Goal: Information Seeking & Learning: Compare options

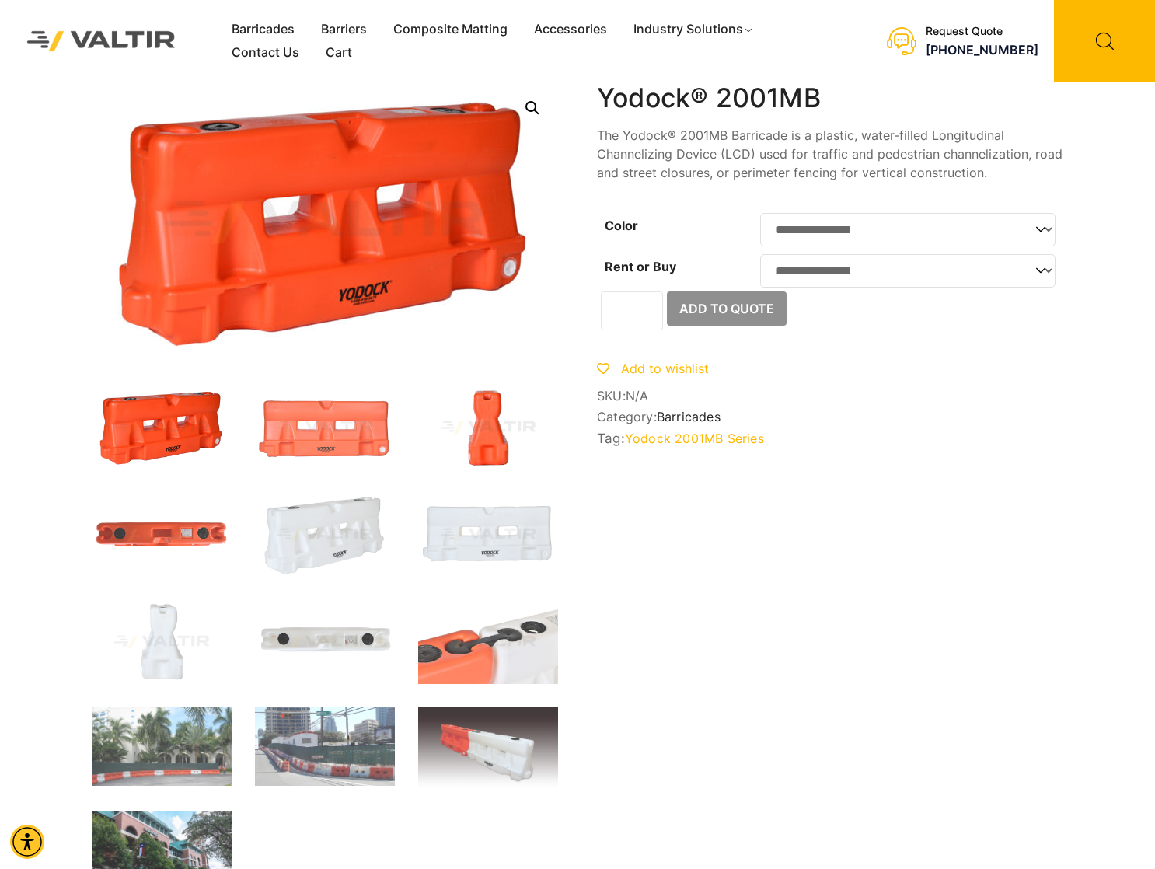
click at [493, 417] on img at bounding box center [488, 428] width 140 height 84
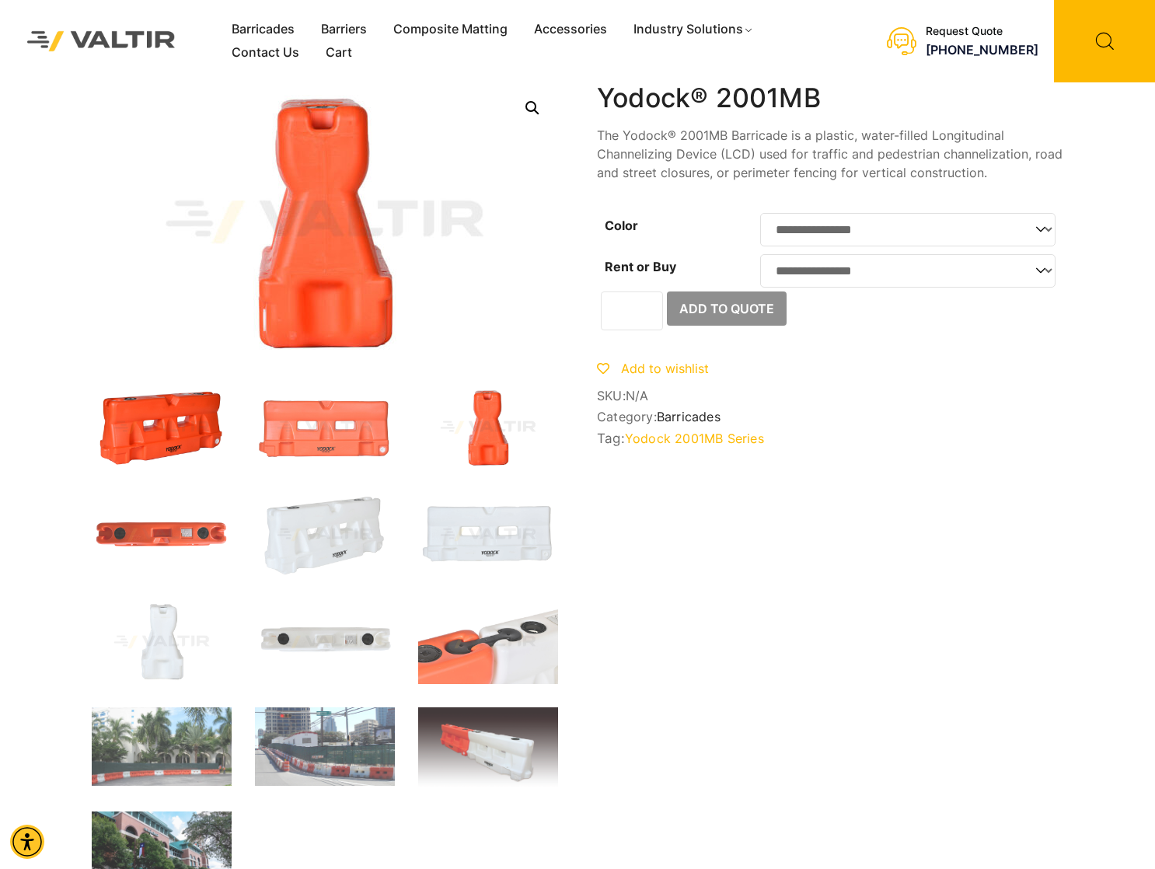
click at [181, 450] on img at bounding box center [162, 428] width 140 height 84
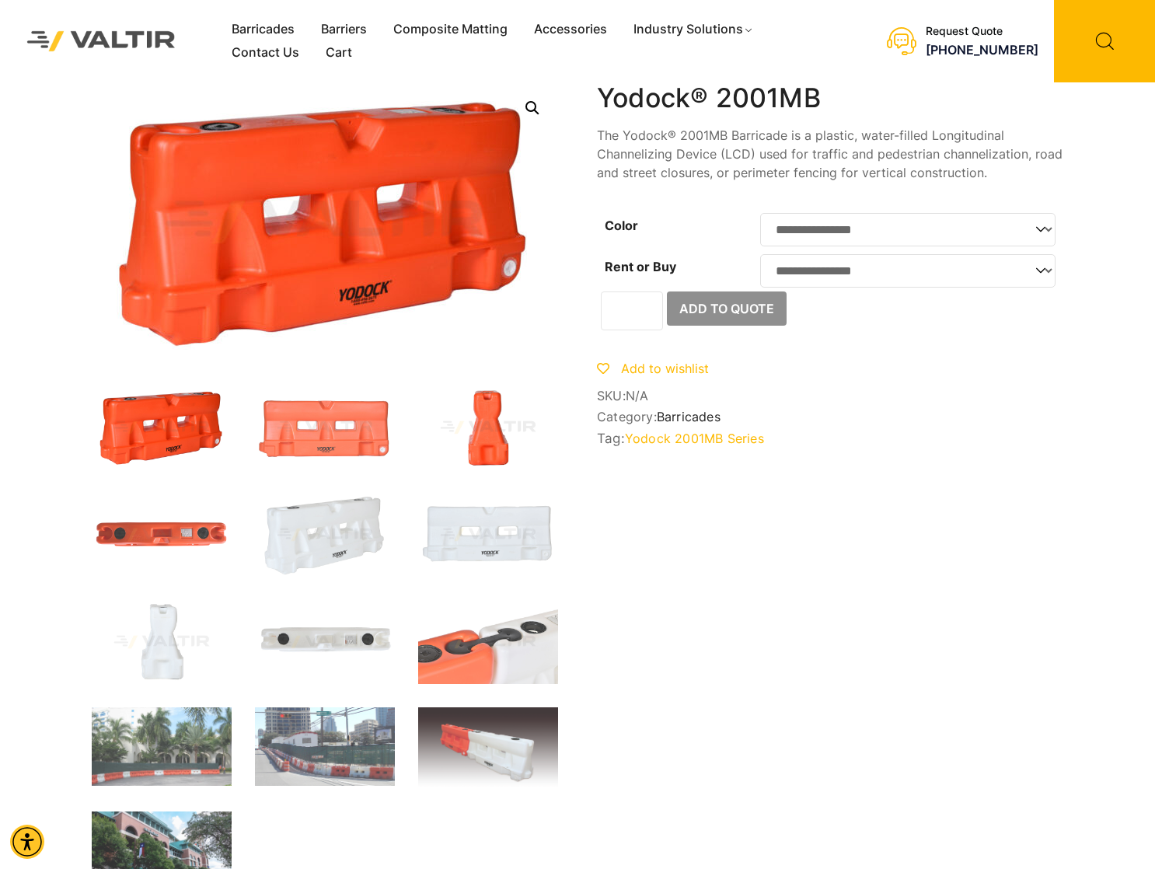
click at [491, 435] on img at bounding box center [488, 428] width 140 height 84
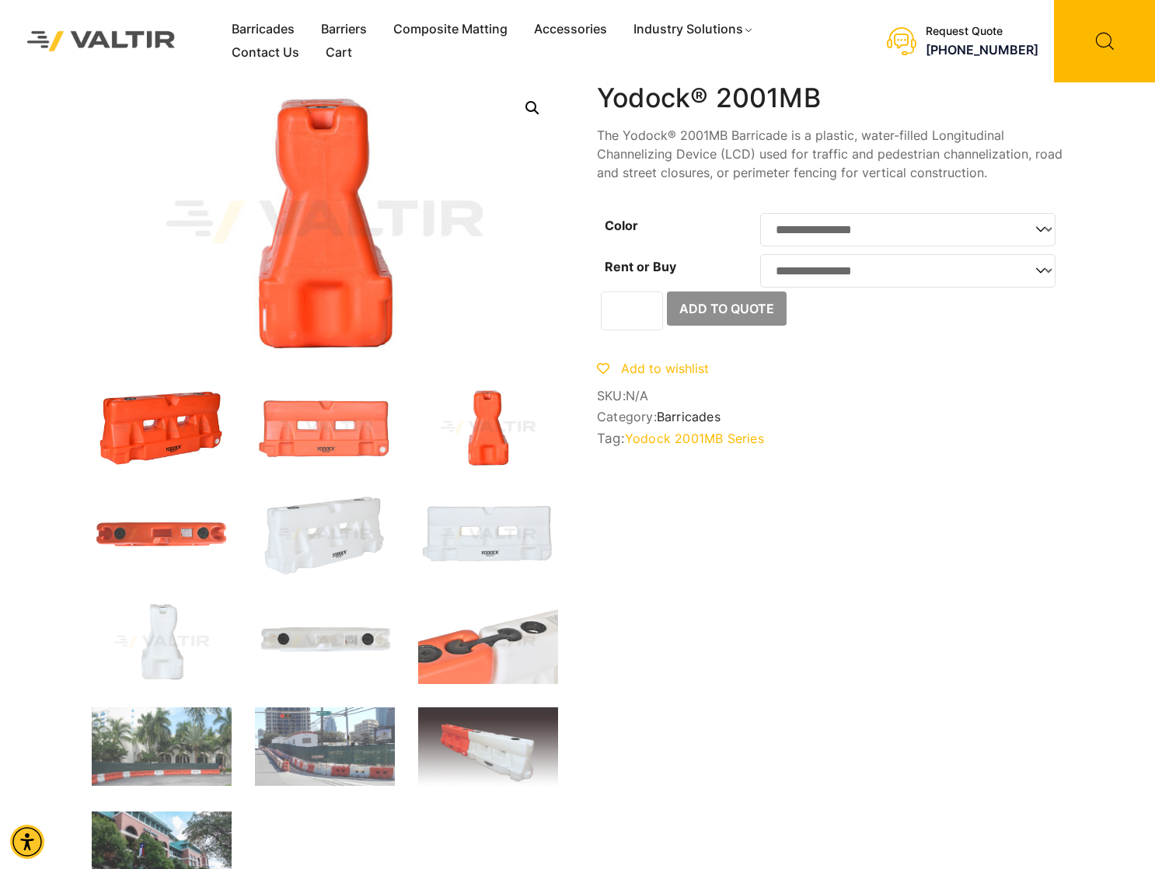
click at [166, 456] on img at bounding box center [162, 428] width 140 height 84
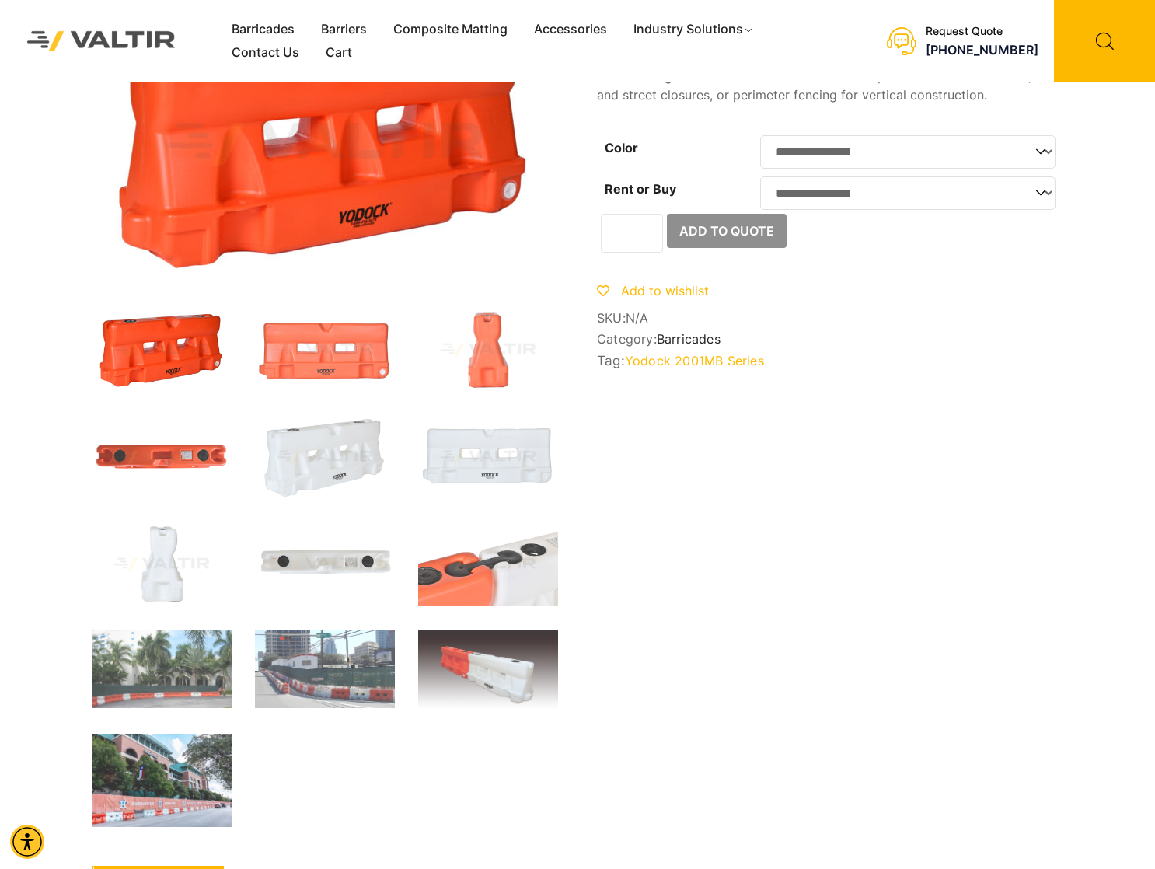
scroll to position [155, 0]
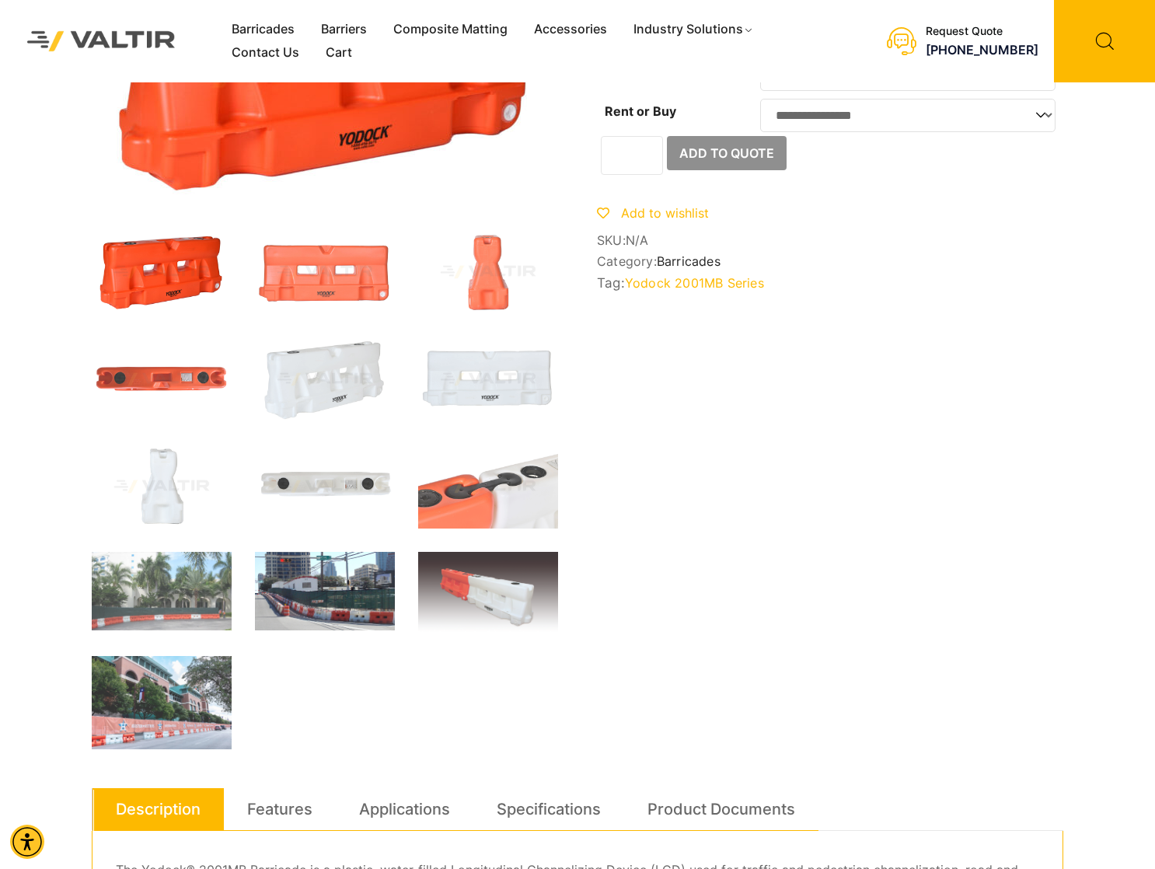
click at [347, 585] on img at bounding box center [325, 591] width 140 height 79
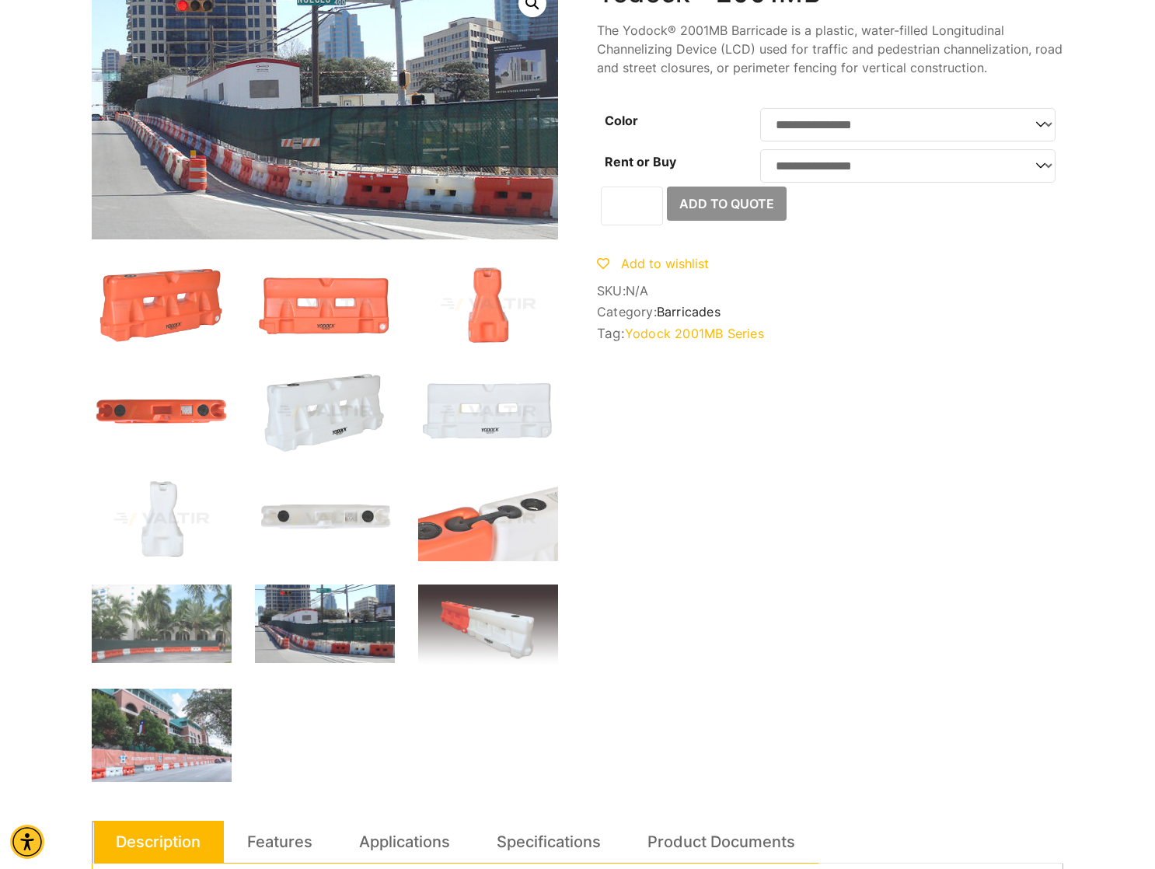
scroll to position [0, 0]
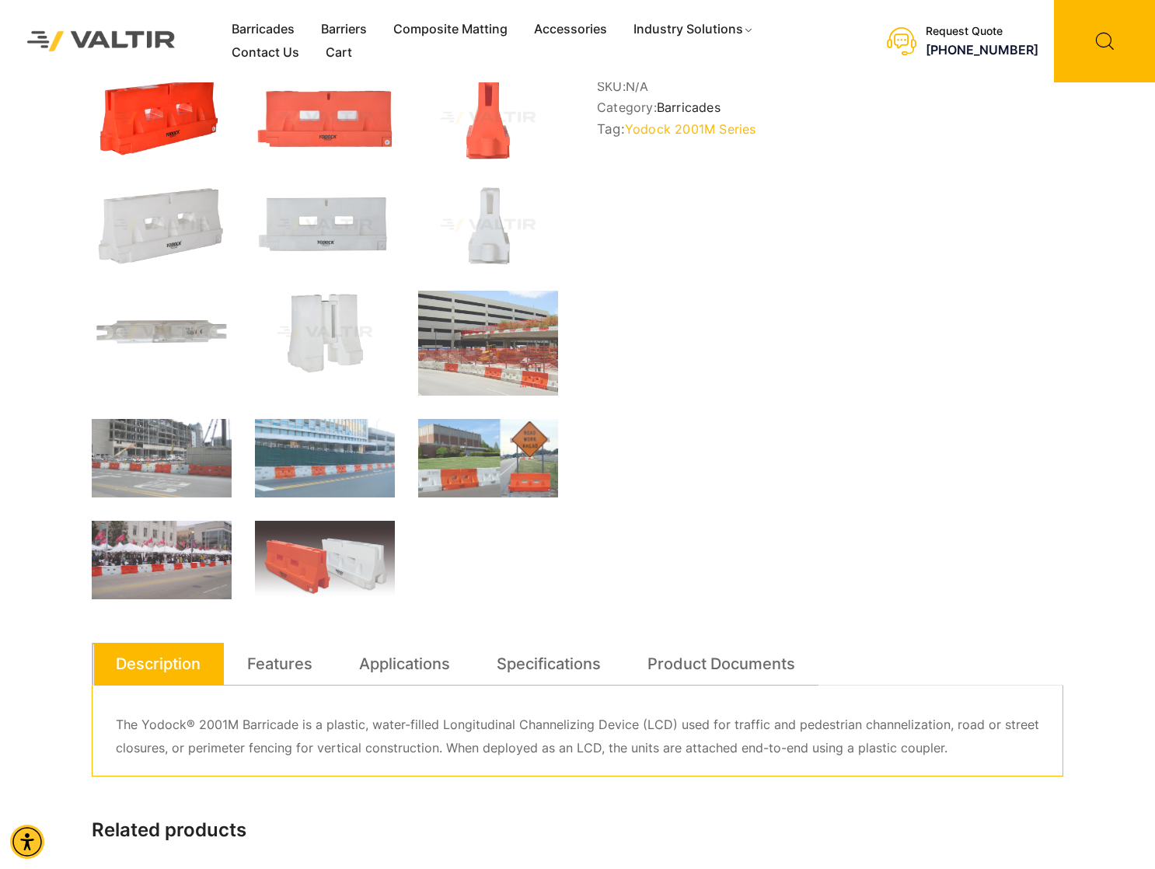
scroll to position [311, 0]
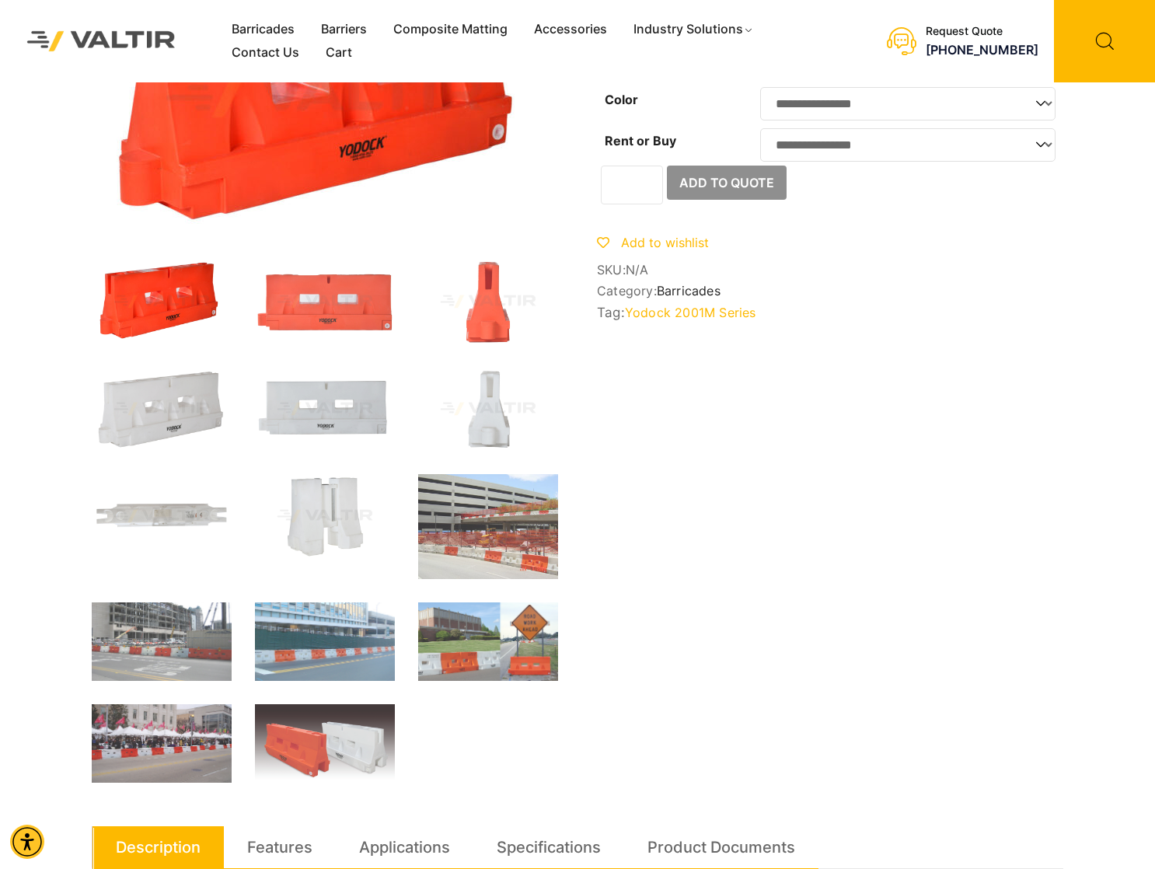
scroll to position [155, 0]
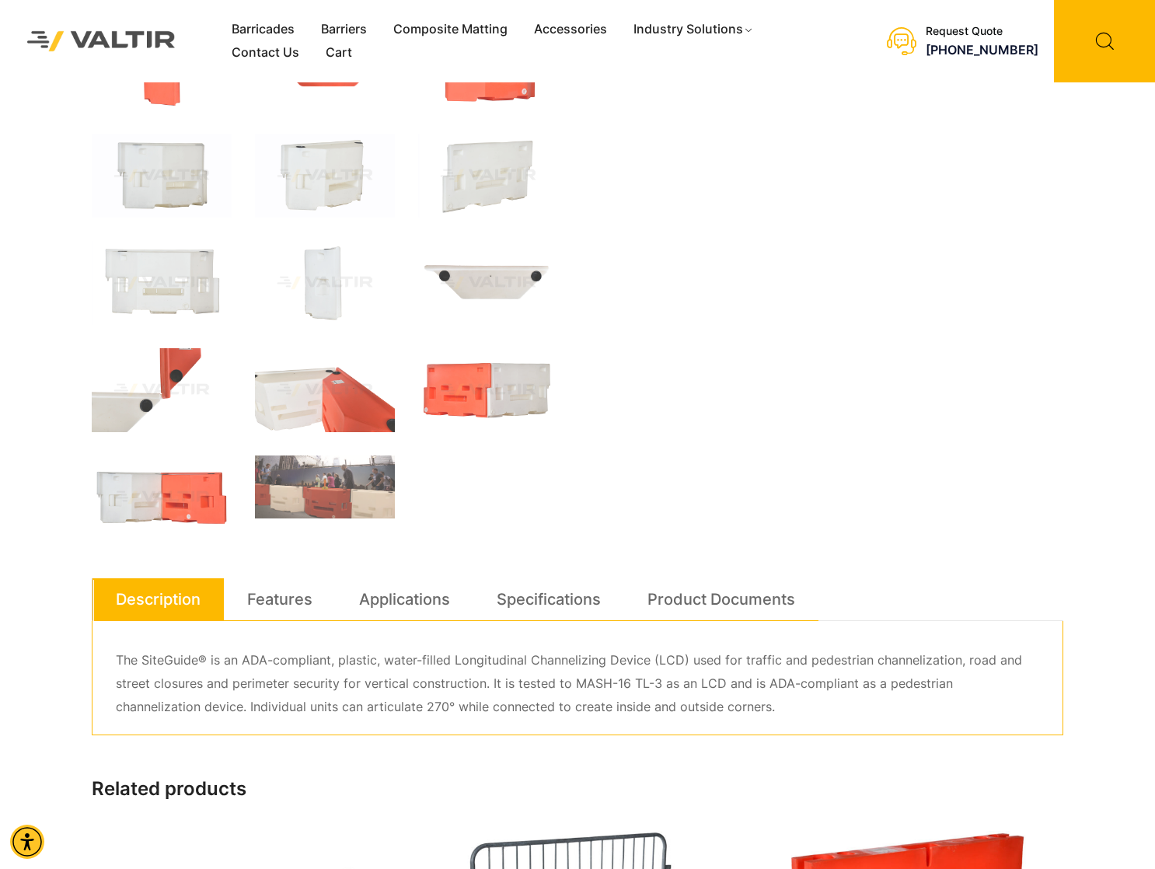
scroll to position [233, 0]
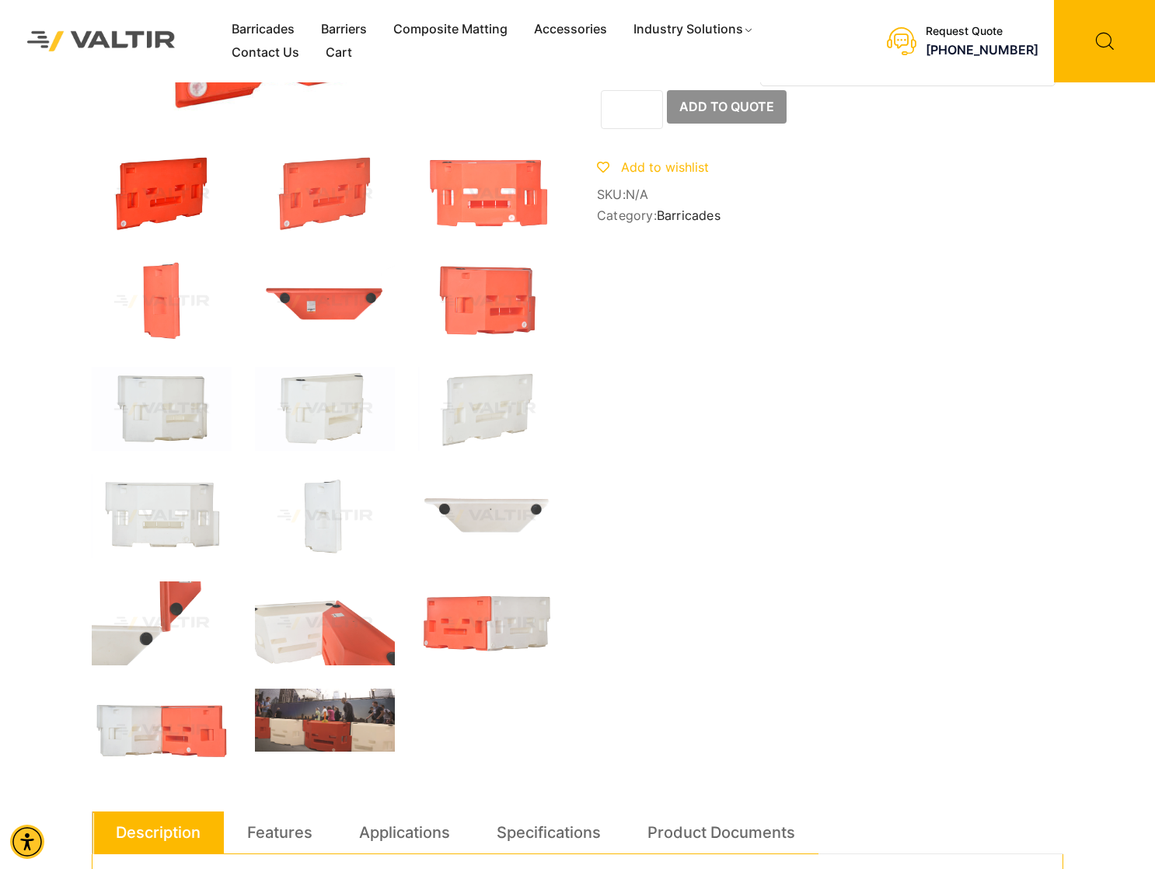
click at [339, 722] on img at bounding box center [325, 720] width 140 height 63
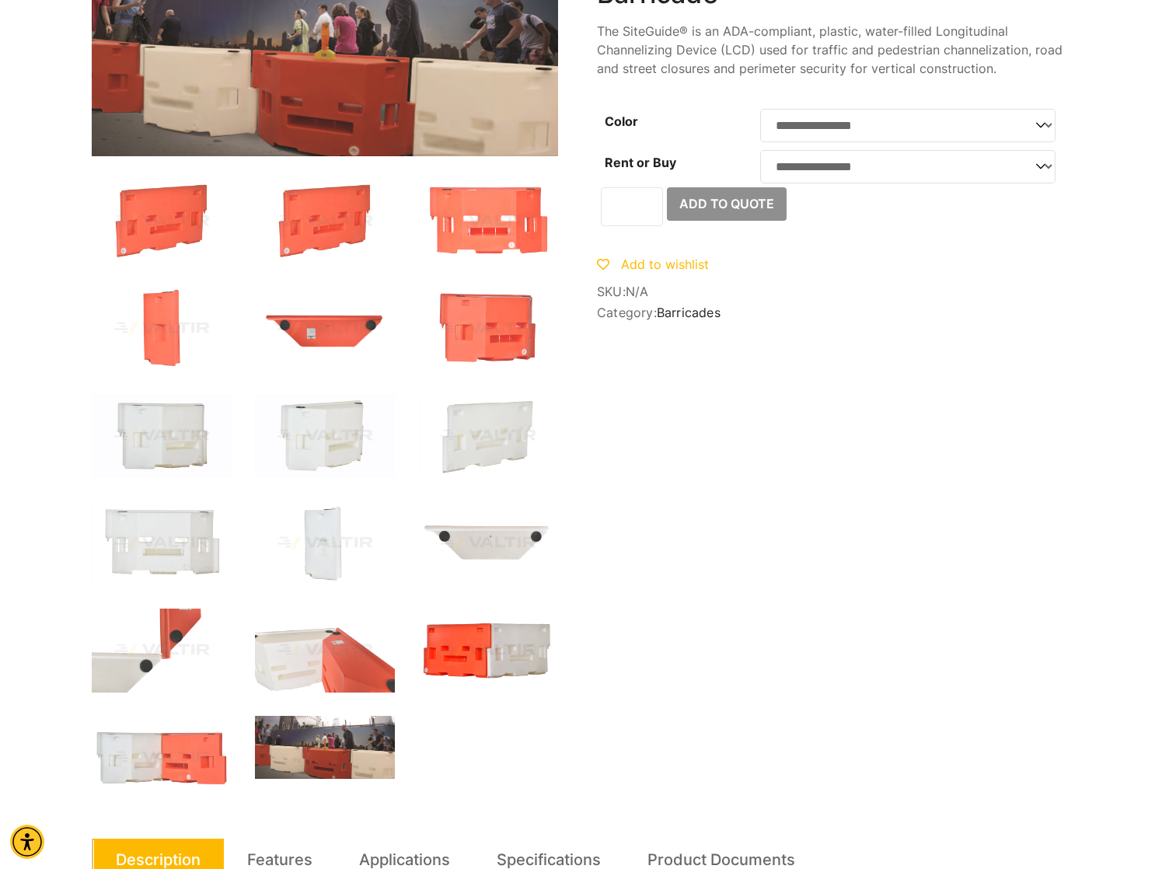
scroll to position [0, 0]
